Goal: Information Seeking & Learning: Learn about a topic

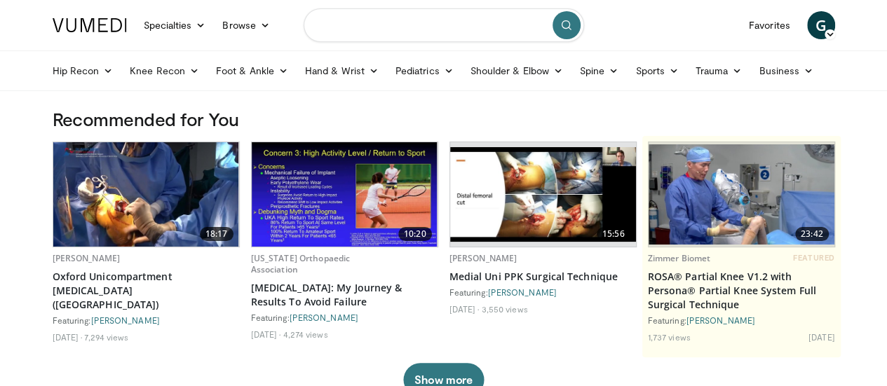
click at [372, 27] on input "Search topics, interventions" at bounding box center [444, 25] width 281 height 34
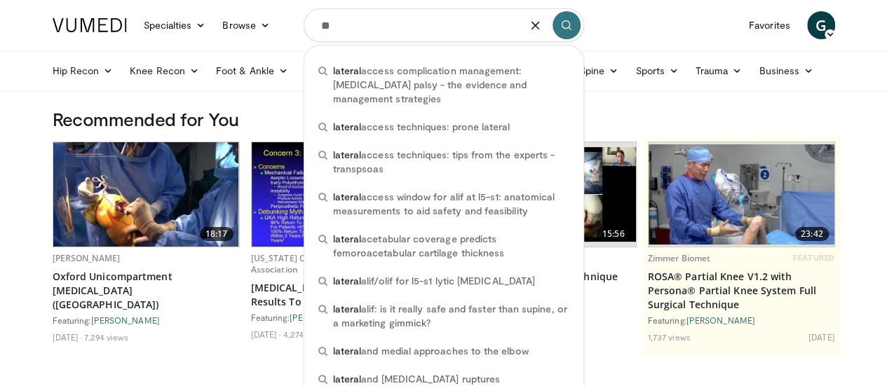
type input "*"
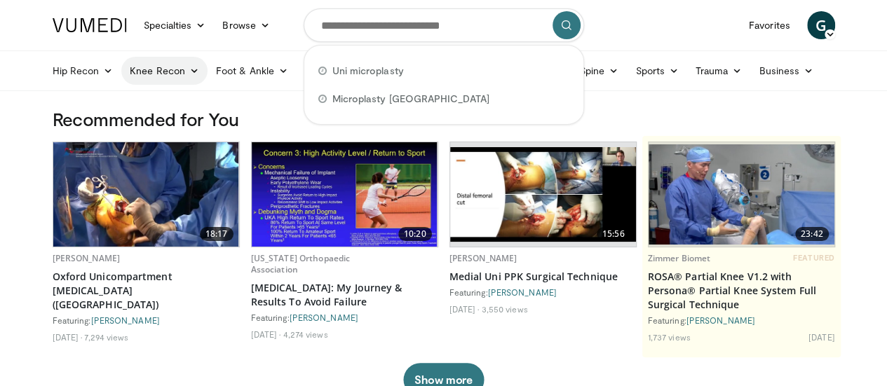
click at [146, 68] on link "Knee Recon" at bounding box center [164, 71] width 86 height 28
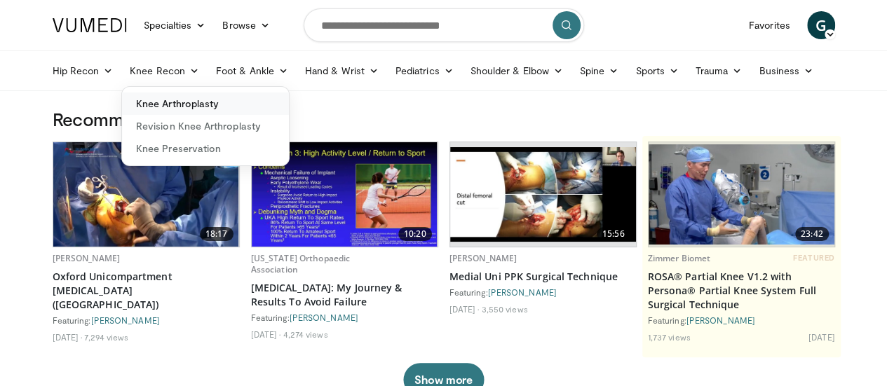
click at [156, 107] on link "Knee Arthroplasty" at bounding box center [205, 104] width 167 height 22
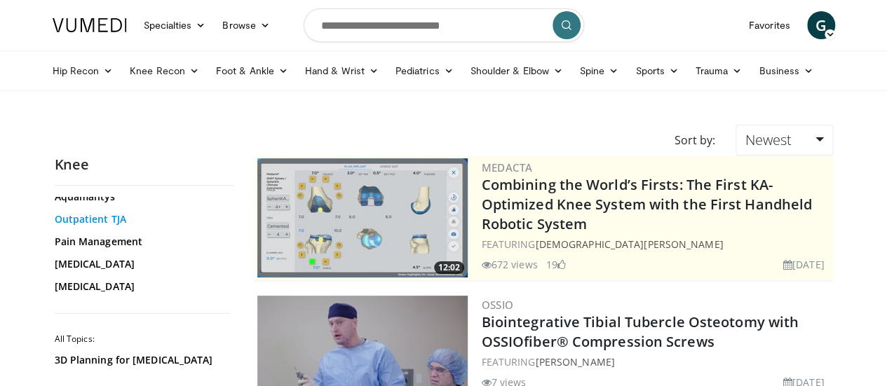
scroll to position [70, 0]
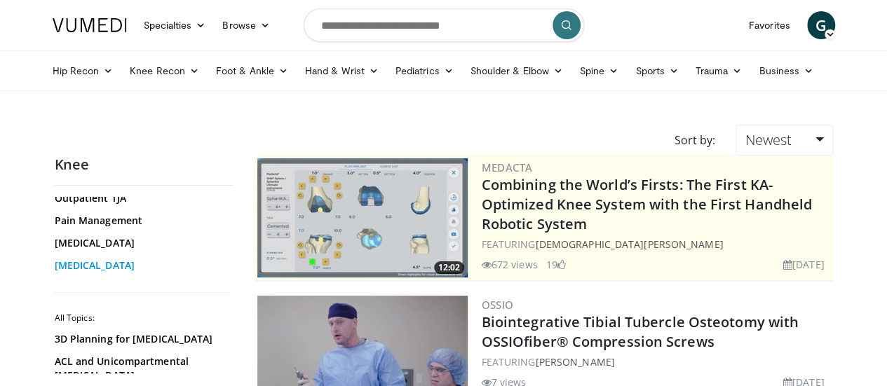
click at [71, 260] on link "[MEDICAL_DATA]" at bounding box center [141, 266] width 172 height 14
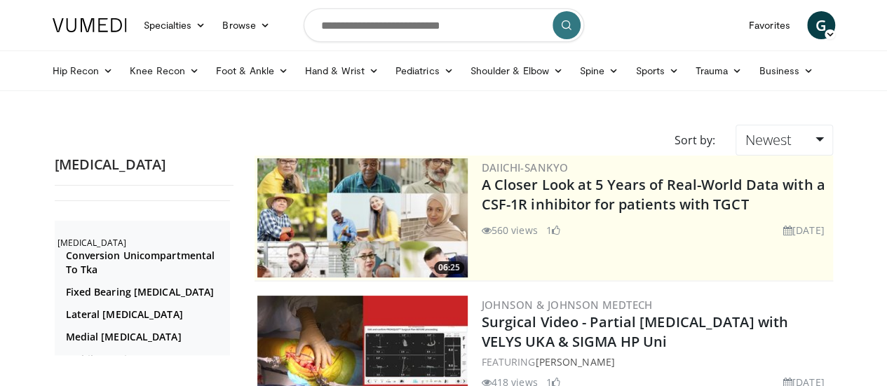
scroll to position [281, 0]
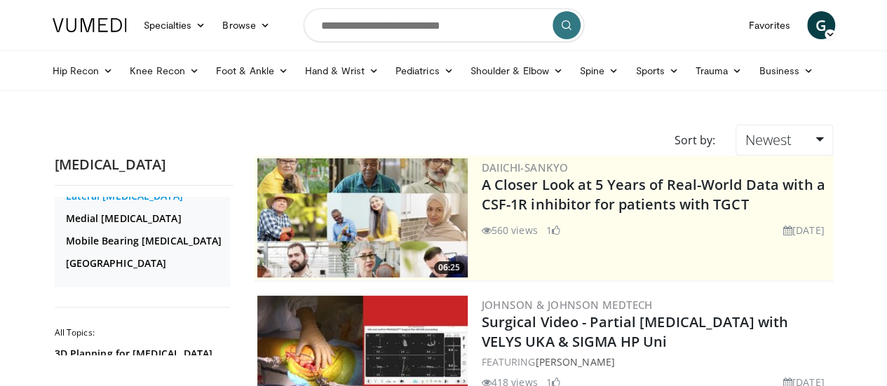
click at [96, 203] on link "Lateral [MEDICAL_DATA]" at bounding box center [146, 196] width 161 height 14
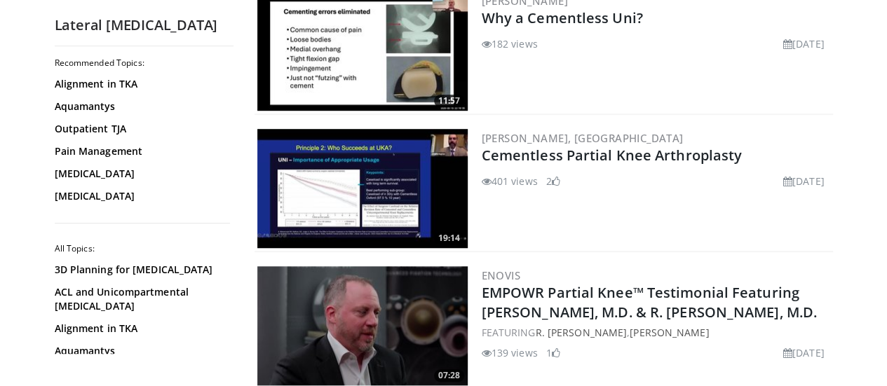
scroll to position [491, 0]
